Goal: Information Seeking & Learning: Learn about a topic

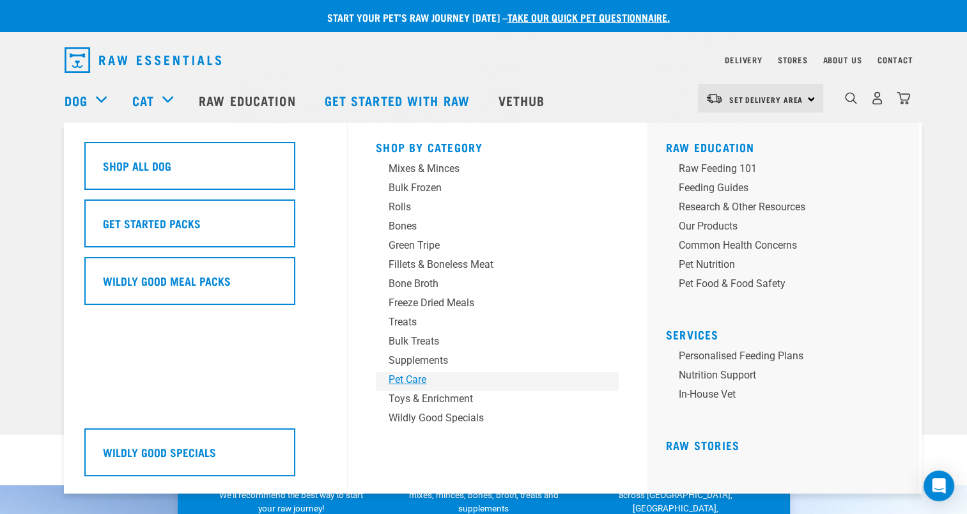
click at [417, 374] on div "Pet Care" at bounding box center [487, 379] width 199 height 15
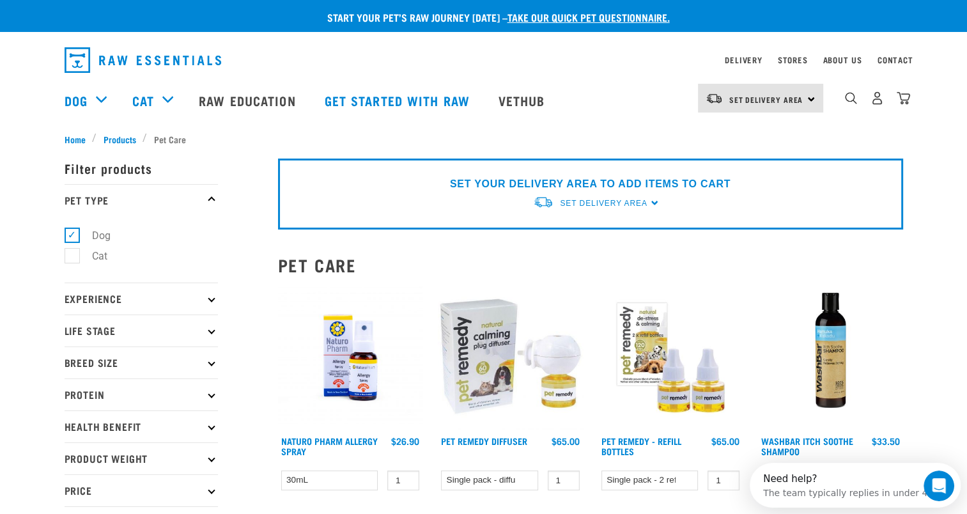
click at [209, 422] on p "Health Benefit" at bounding box center [141, 426] width 153 height 32
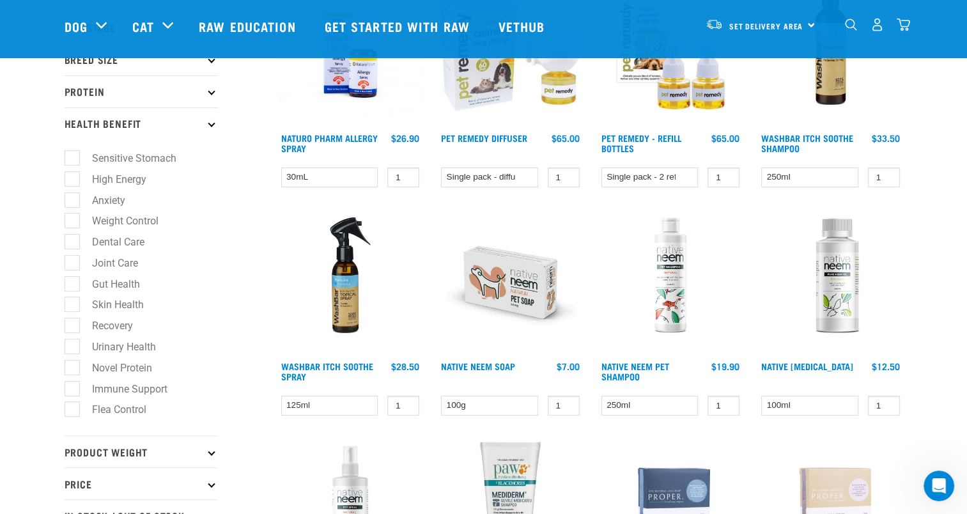
scroll to position [212, 0]
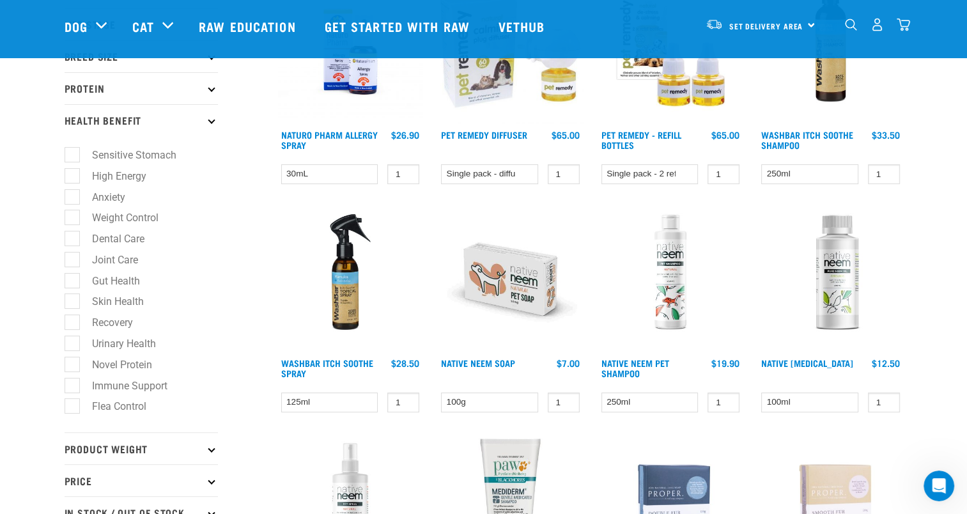
click at [130, 240] on label "Dental Care" at bounding box center [111, 239] width 78 height 16
click at [73, 240] on input "Dental Care" at bounding box center [69, 237] width 8 height 8
checkbox input "true"
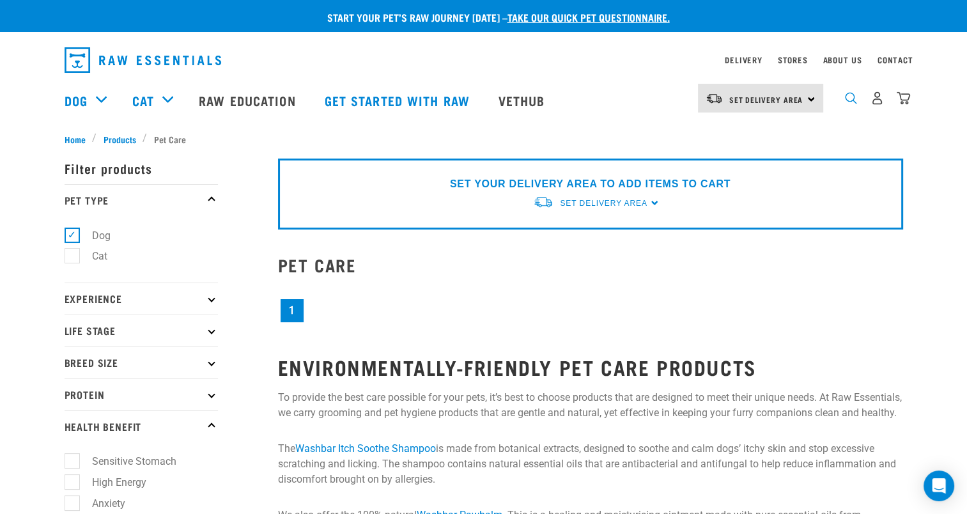
click at [846, 102] on img "dropdown navigation" at bounding box center [851, 98] width 12 height 12
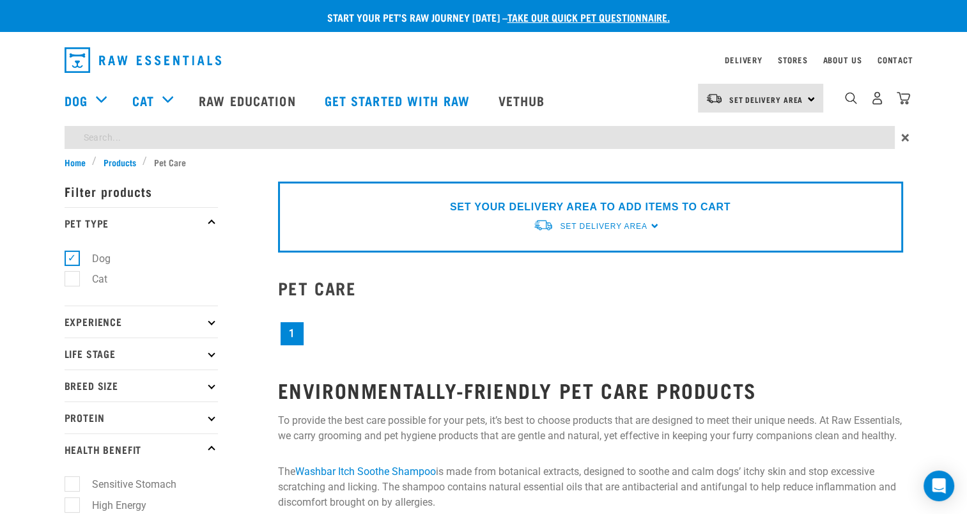
click at [456, 135] on input "search" at bounding box center [480, 137] width 830 height 23
type input "dental"
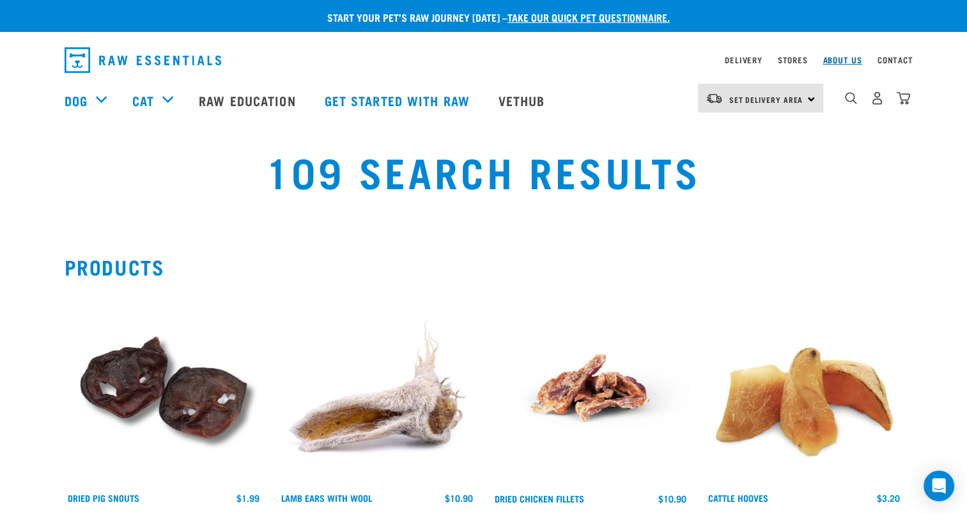
click at [838, 60] on link "About Us" at bounding box center [841, 59] width 39 height 4
